Goal: Find specific page/section: Find specific page/section

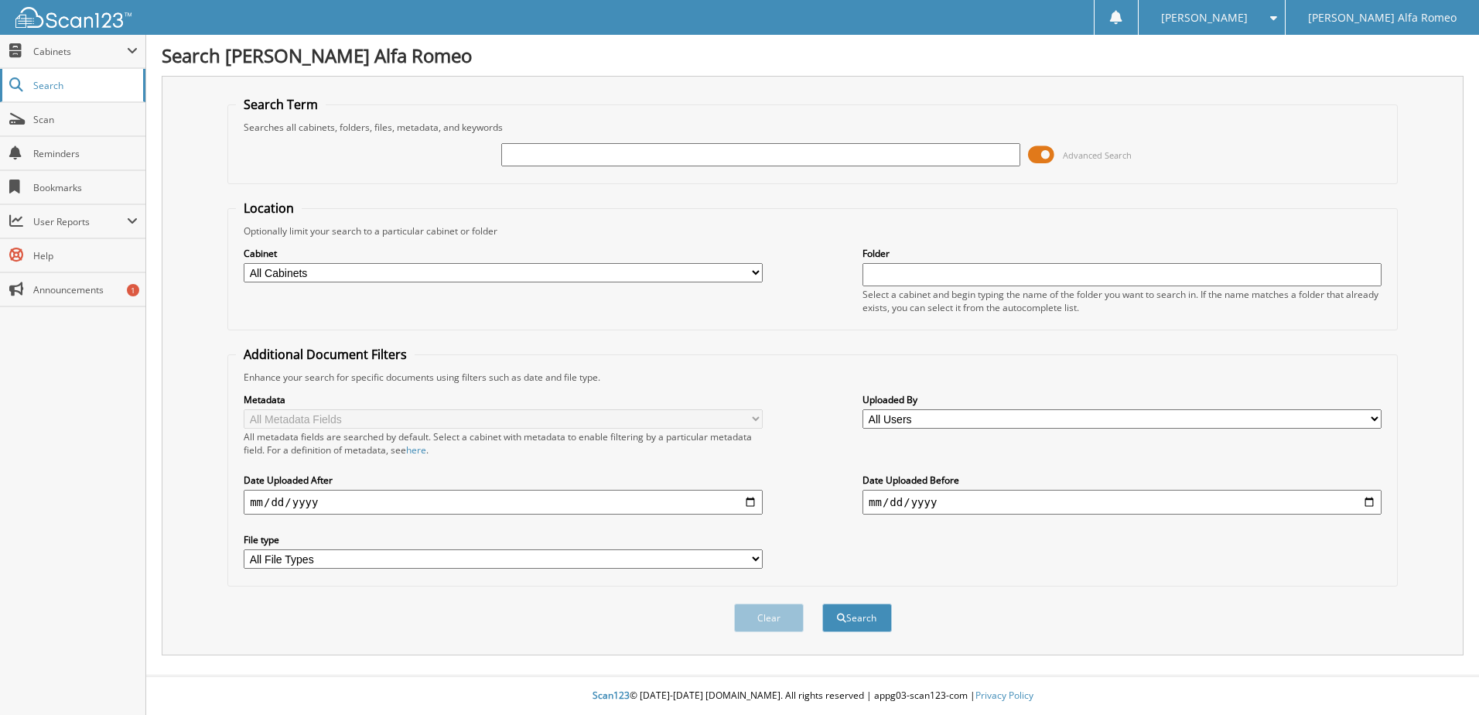
click at [80, 86] on span "Search" at bounding box center [84, 85] width 102 height 13
click at [672, 167] on div at bounding box center [760, 155] width 519 height 26
click at [674, 162] on input "text" at bounding box center [760, 154] width 519 height 23
type input "[PERSON_NAME]"
click at [822, 603] on button "Search" at bounding box center [857, 617] width 70 height 29
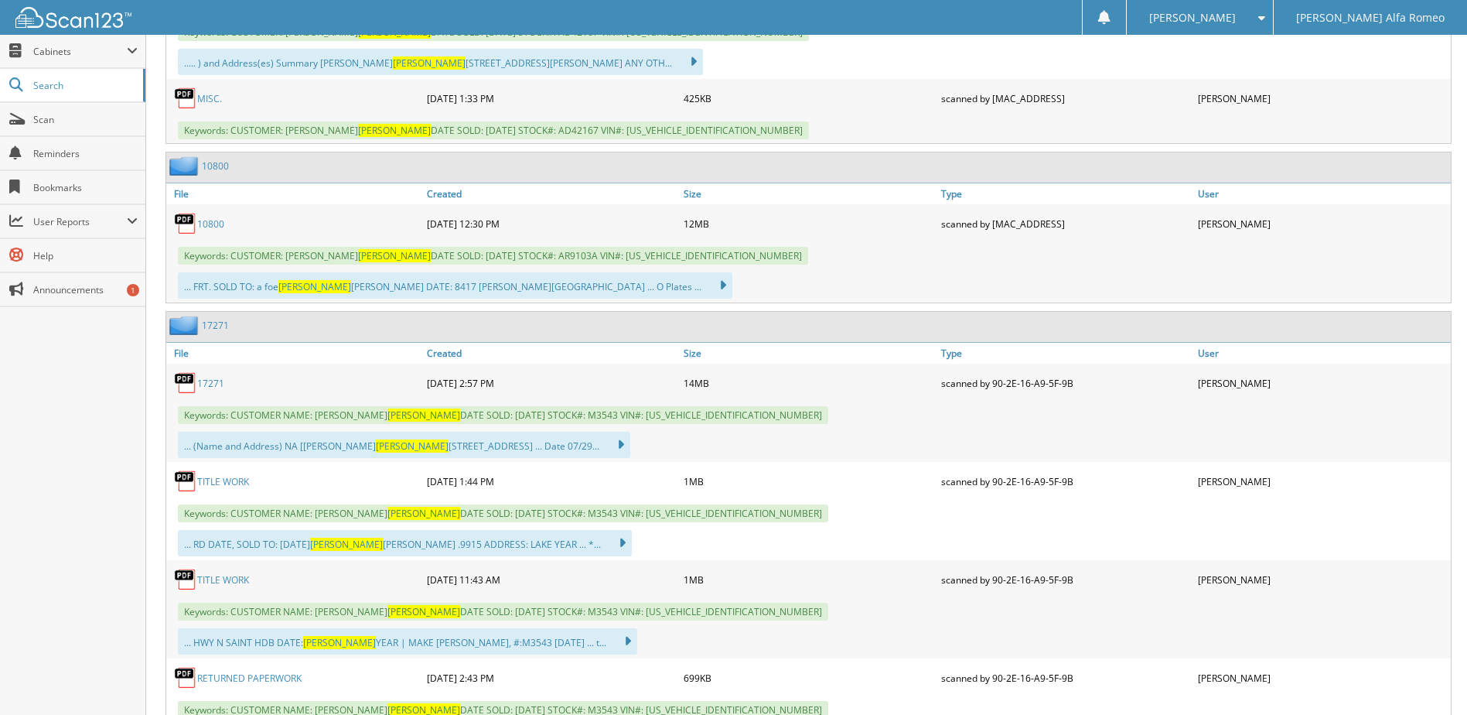
scroll to position [2991, 0]
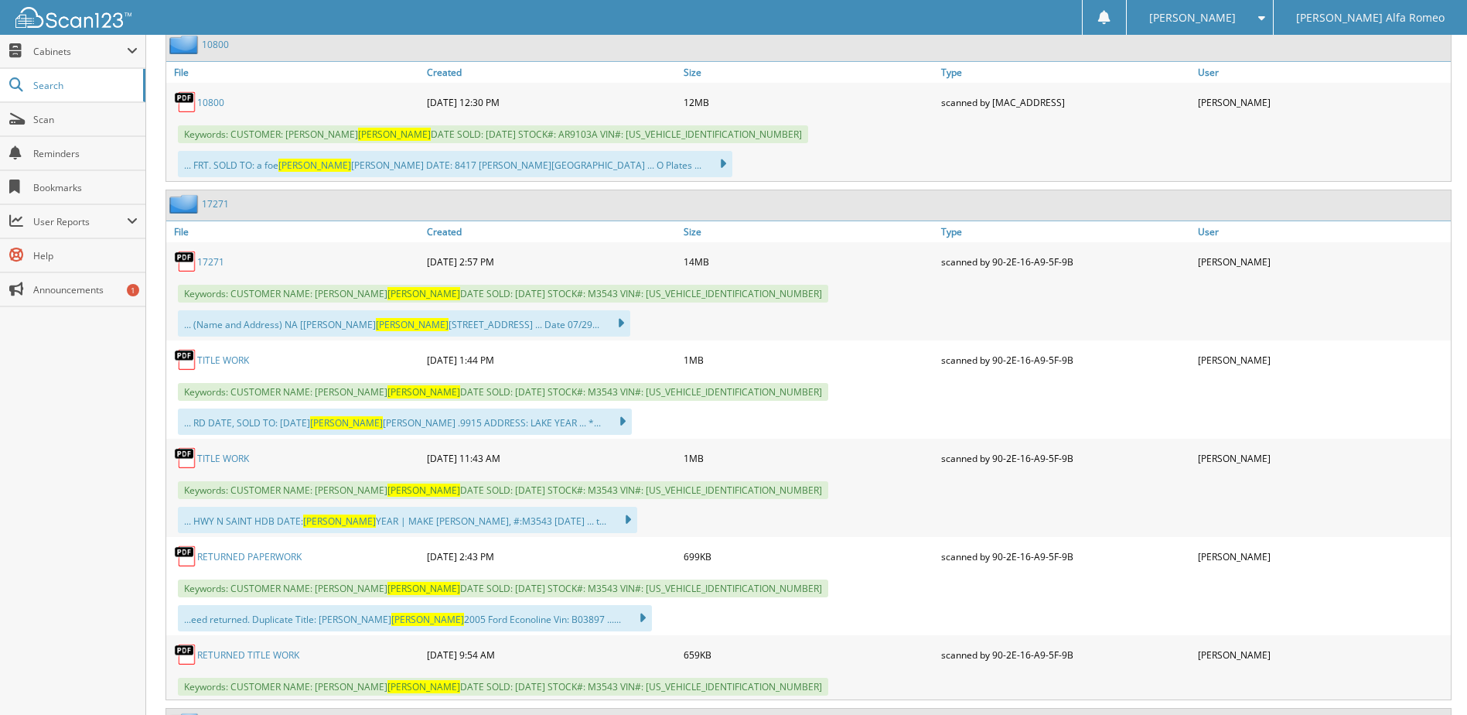
click at [215, 260] on link "17271" at bounding box center [210, 261] width 27 height 13
